Goal: Information Seeking & Learning: Learn about a topic

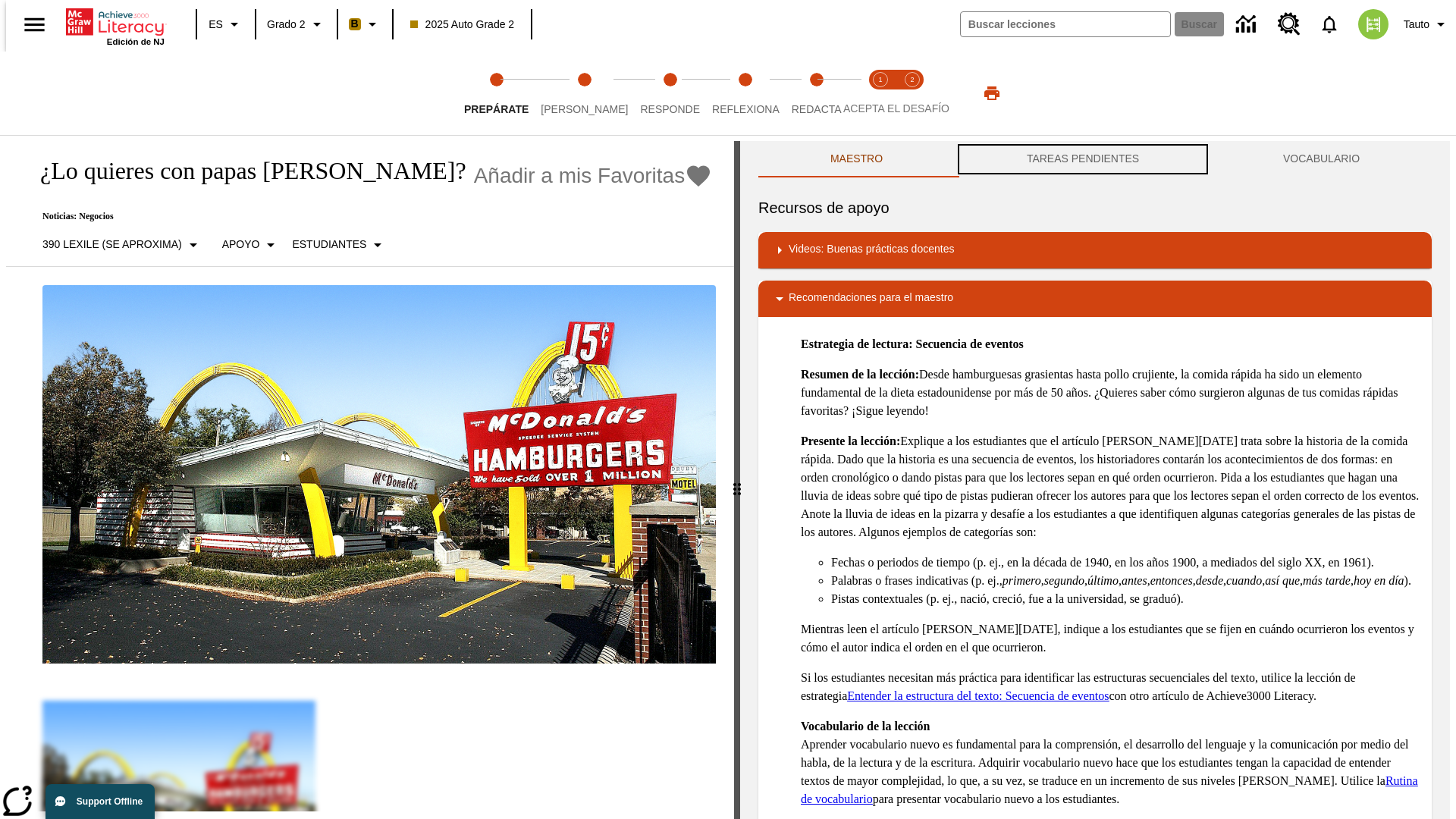
click at [1083, 160] on button "TAREAS PENDIENTES" at bounding box center [1083, 159] width 256 height 36
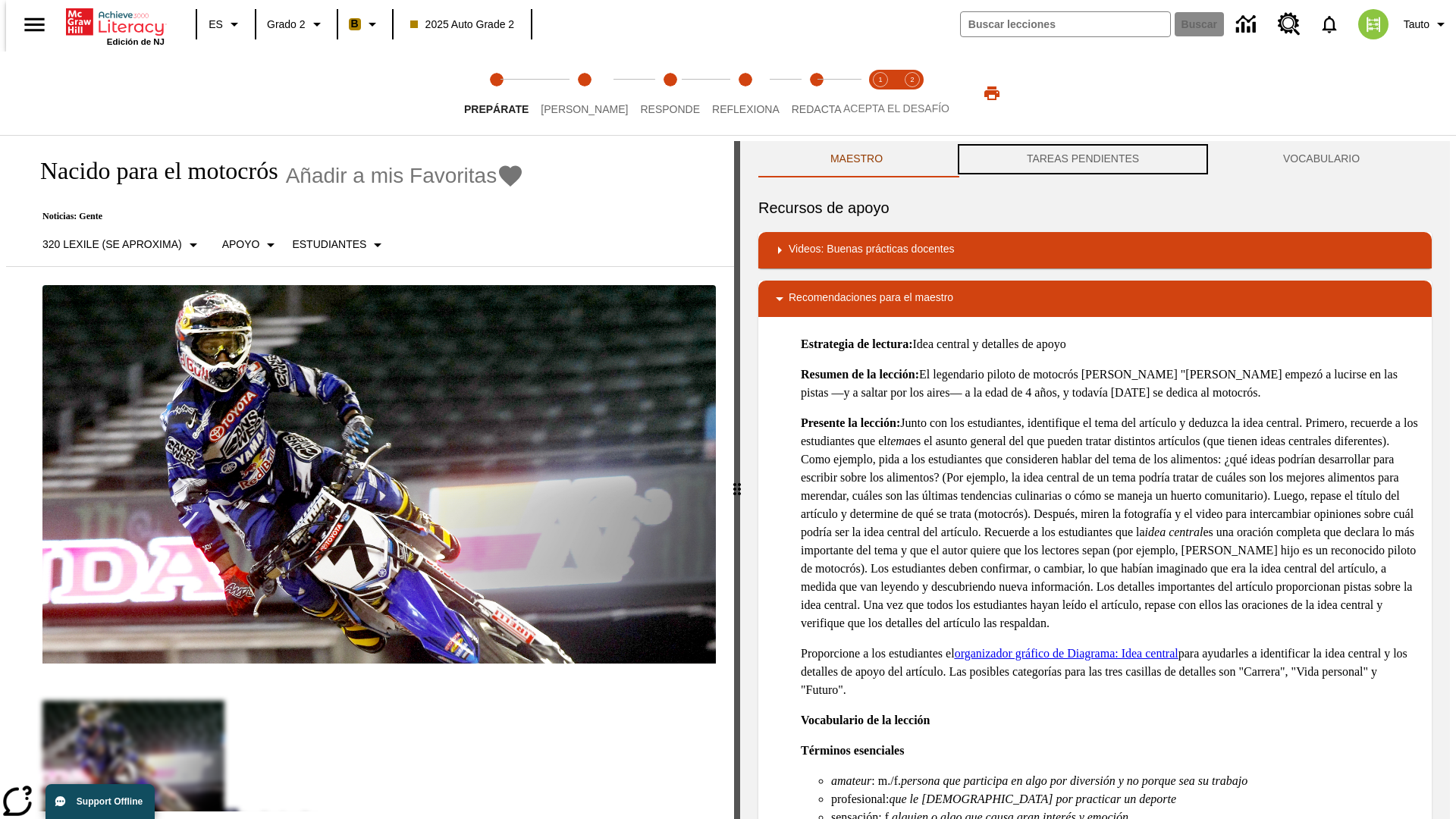
click at [1083, 160] on button "TAREAS PENDIENTES" at bounding box center [1083, 159] width 256 height 36
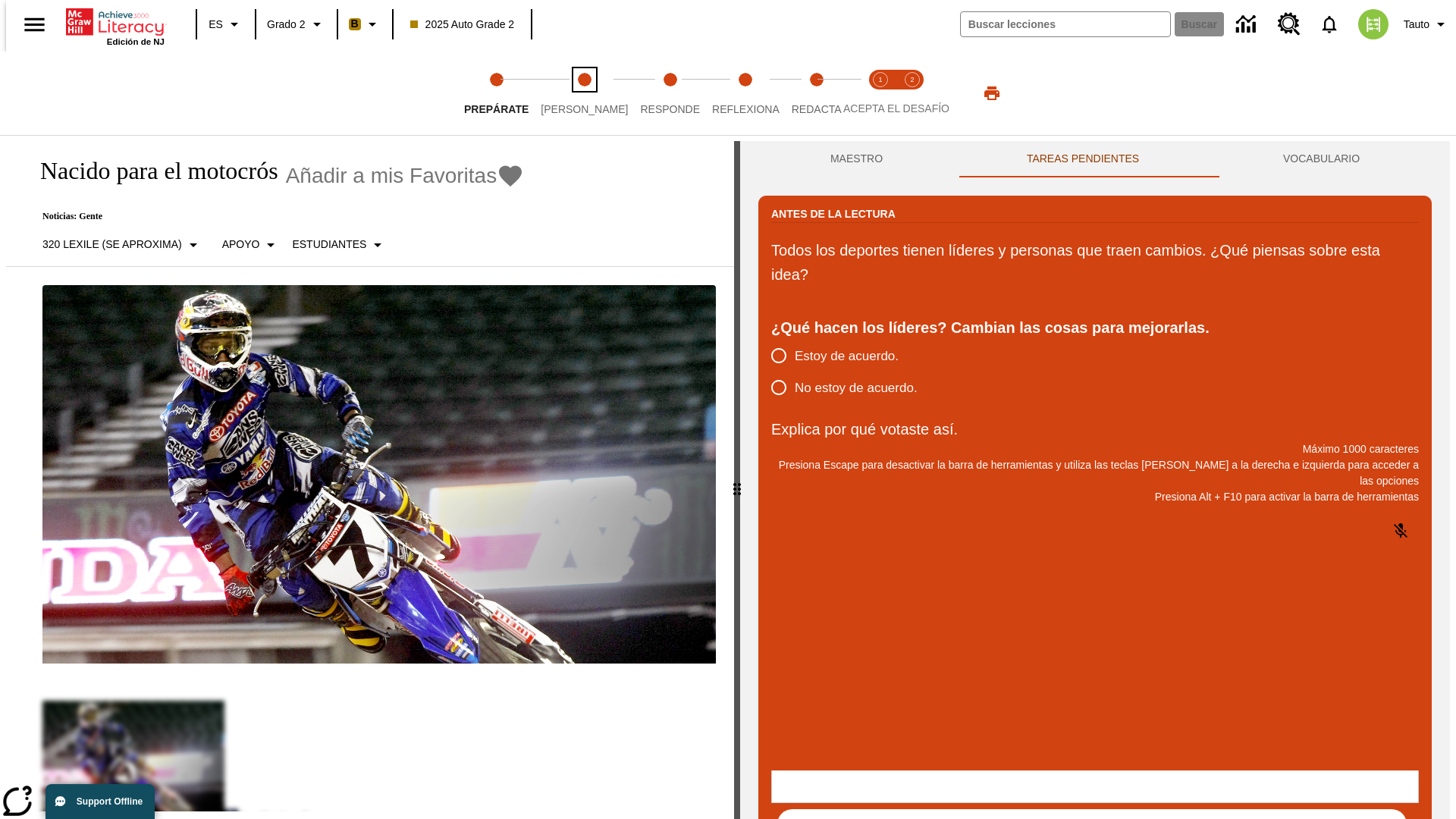
click at [572, 94] on span "[PERSON_NAME]" at bounding box center [584, 103] width 87 height 27
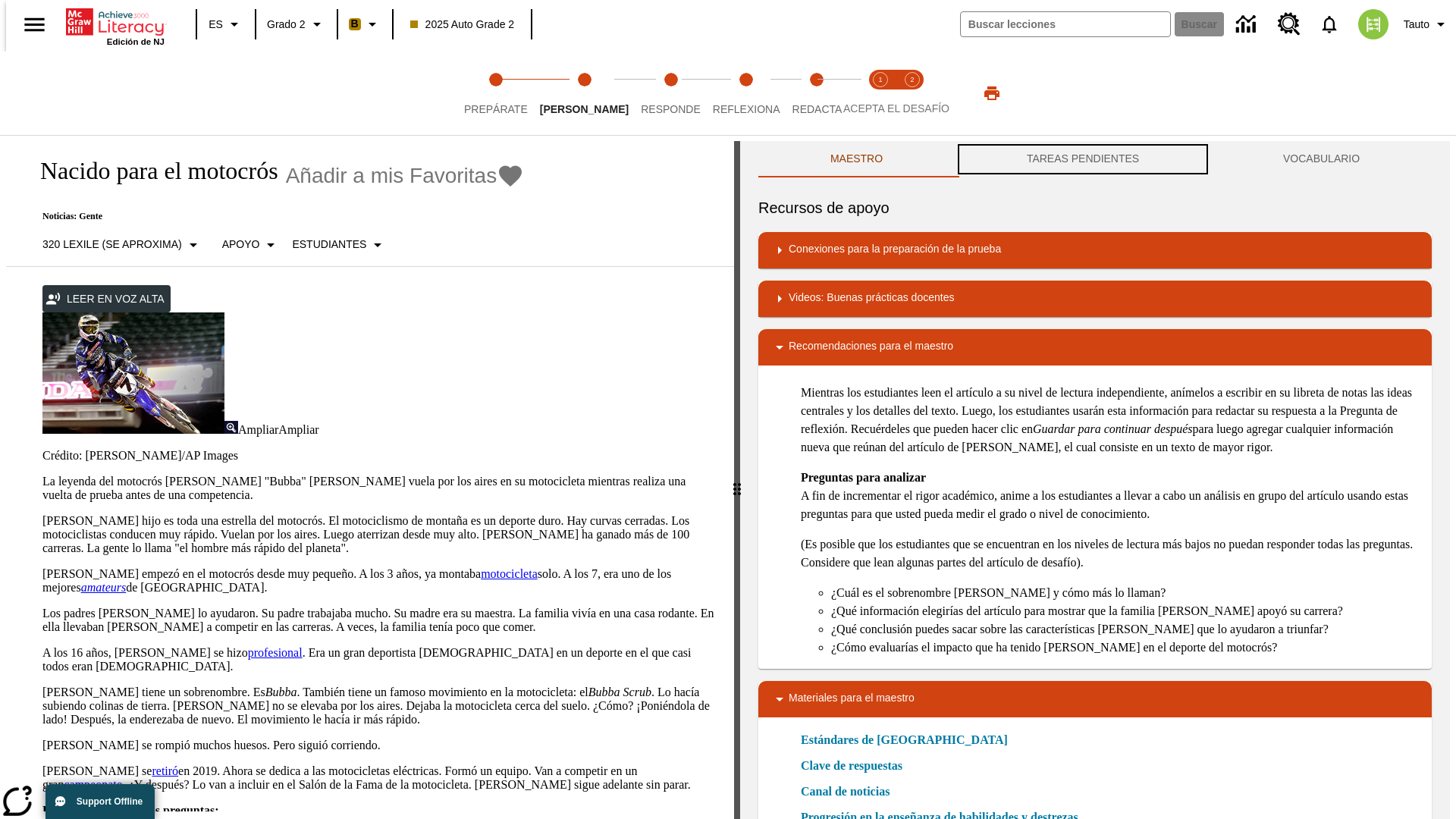
scroll to position [1, 0]
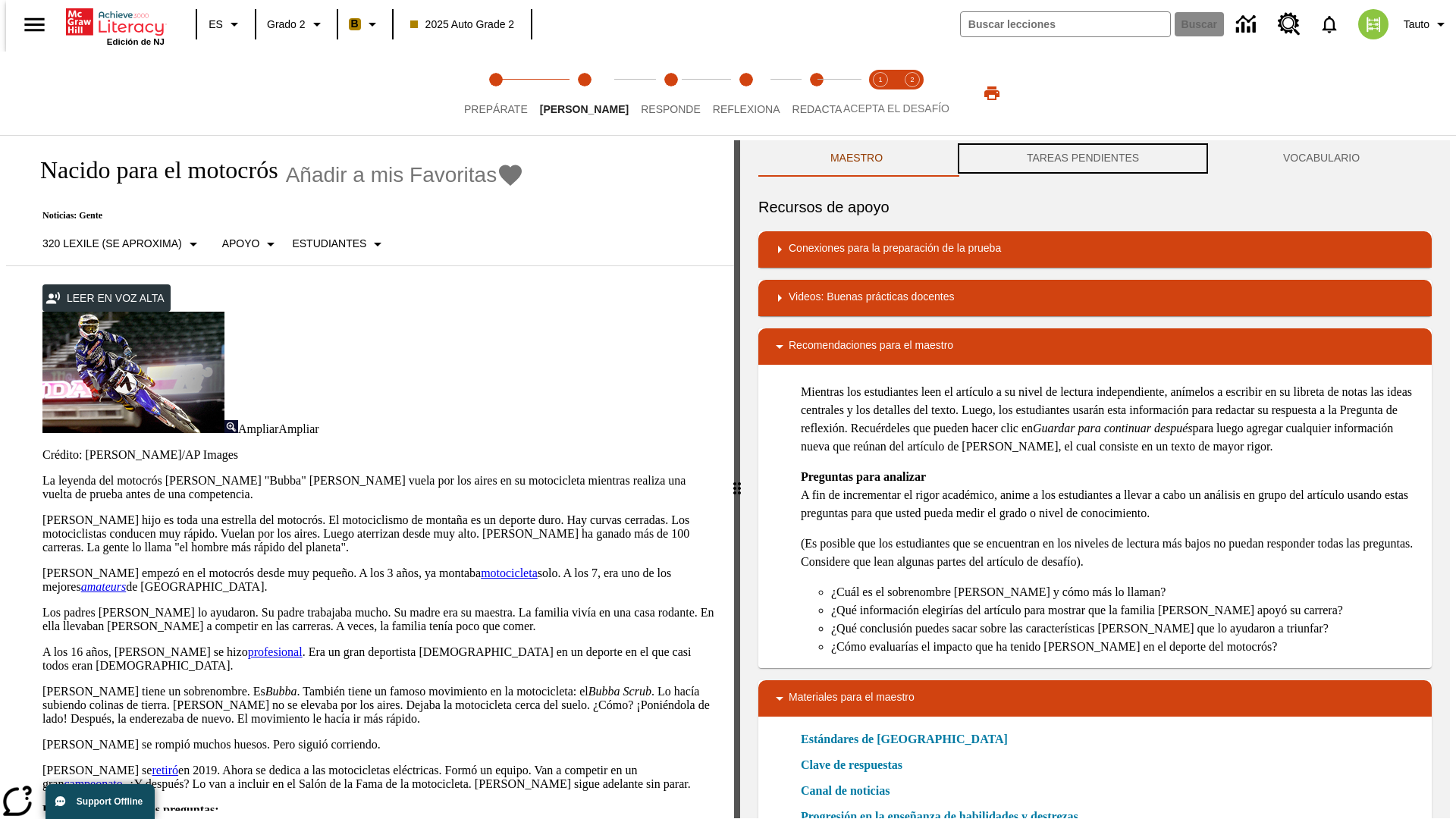
click at [1083, 160] on button "TAREAS PENDIENTES" at bounding box center [1083, 158] width 256 height 36
